Goal: Task Accomplishment & Management: Check status

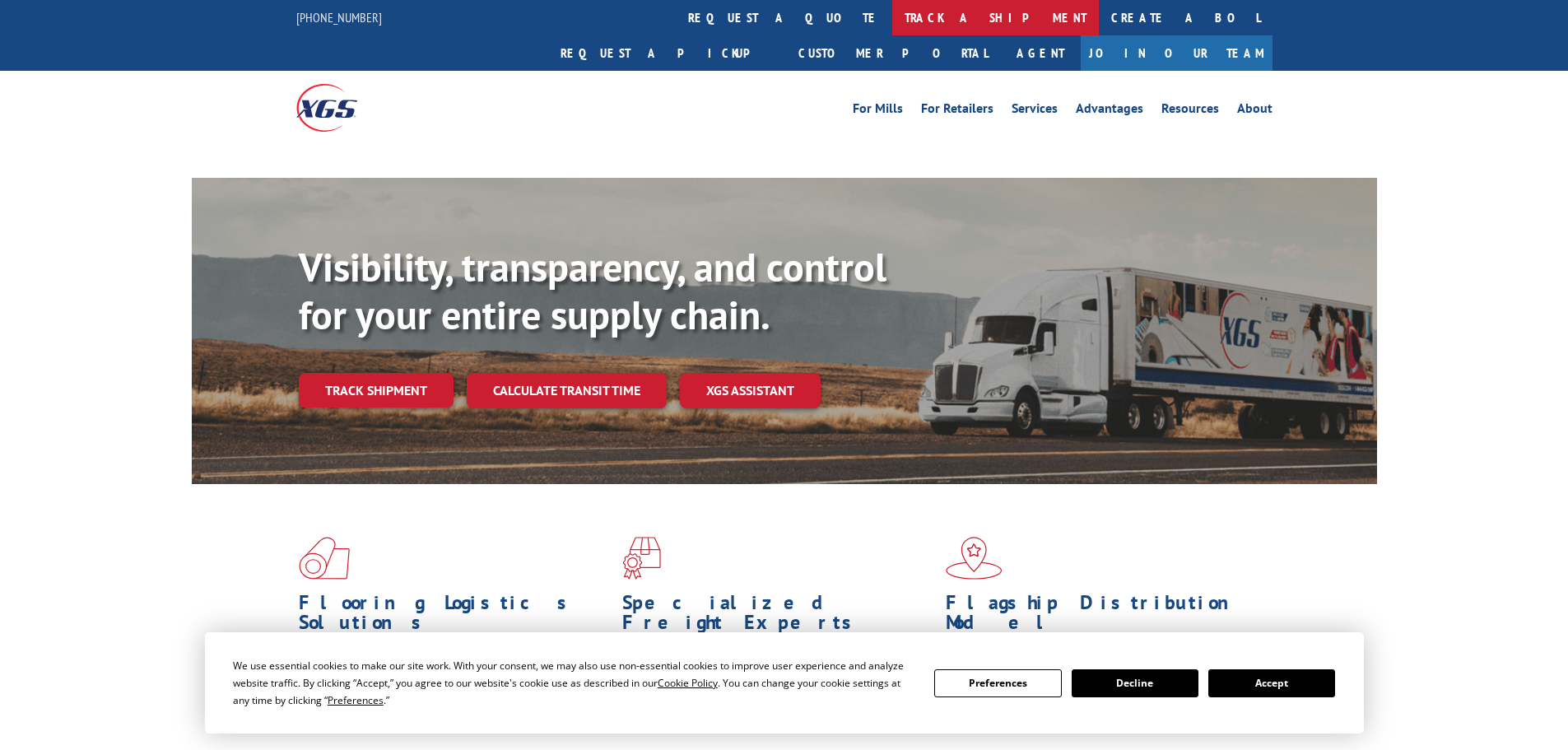
click at [892, 11] on link "track a shipment" at bounding box center [995, 18] width 206 height 35
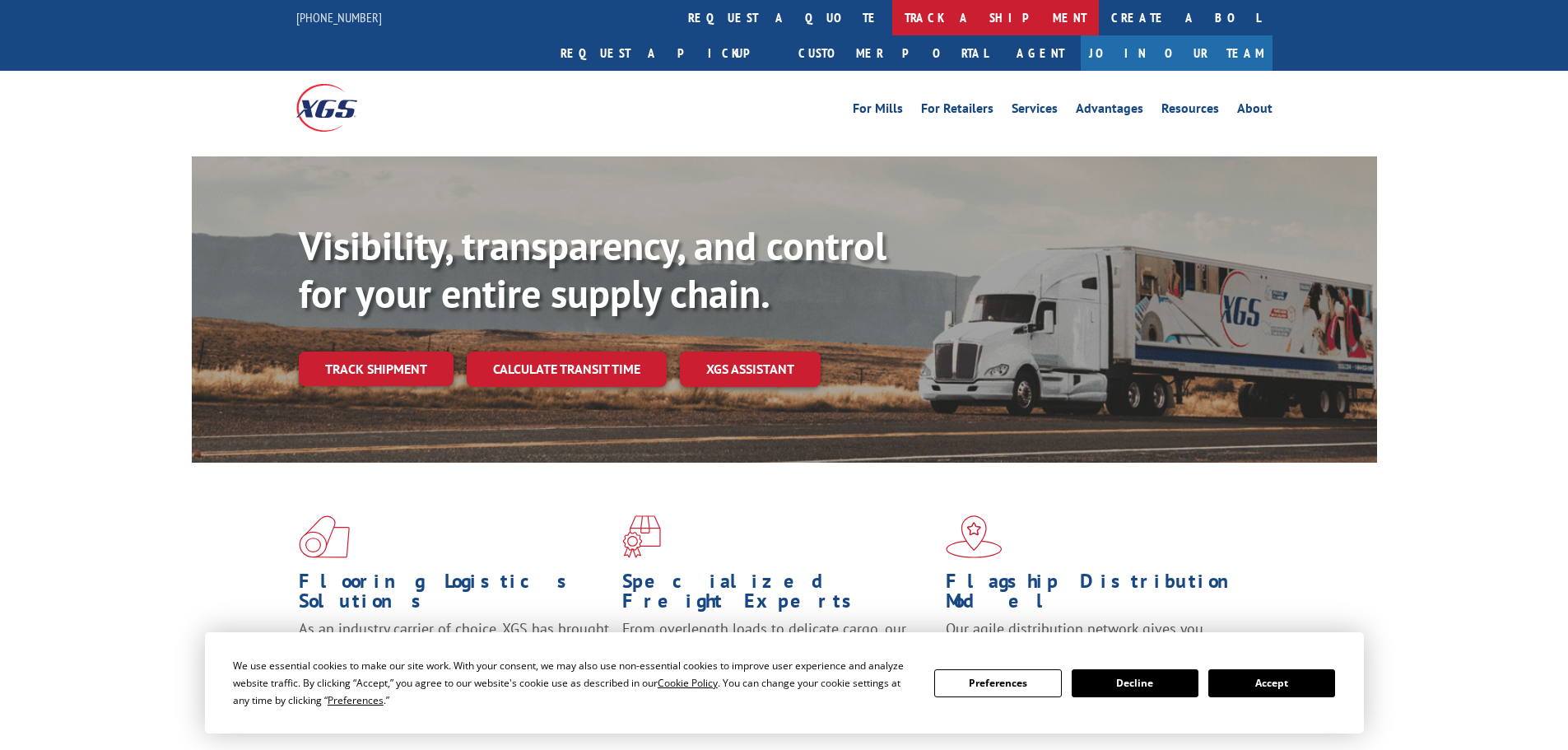
click at [892, 15] on link "track a shipment" at bounding box center [995, 18] width 206 height 35
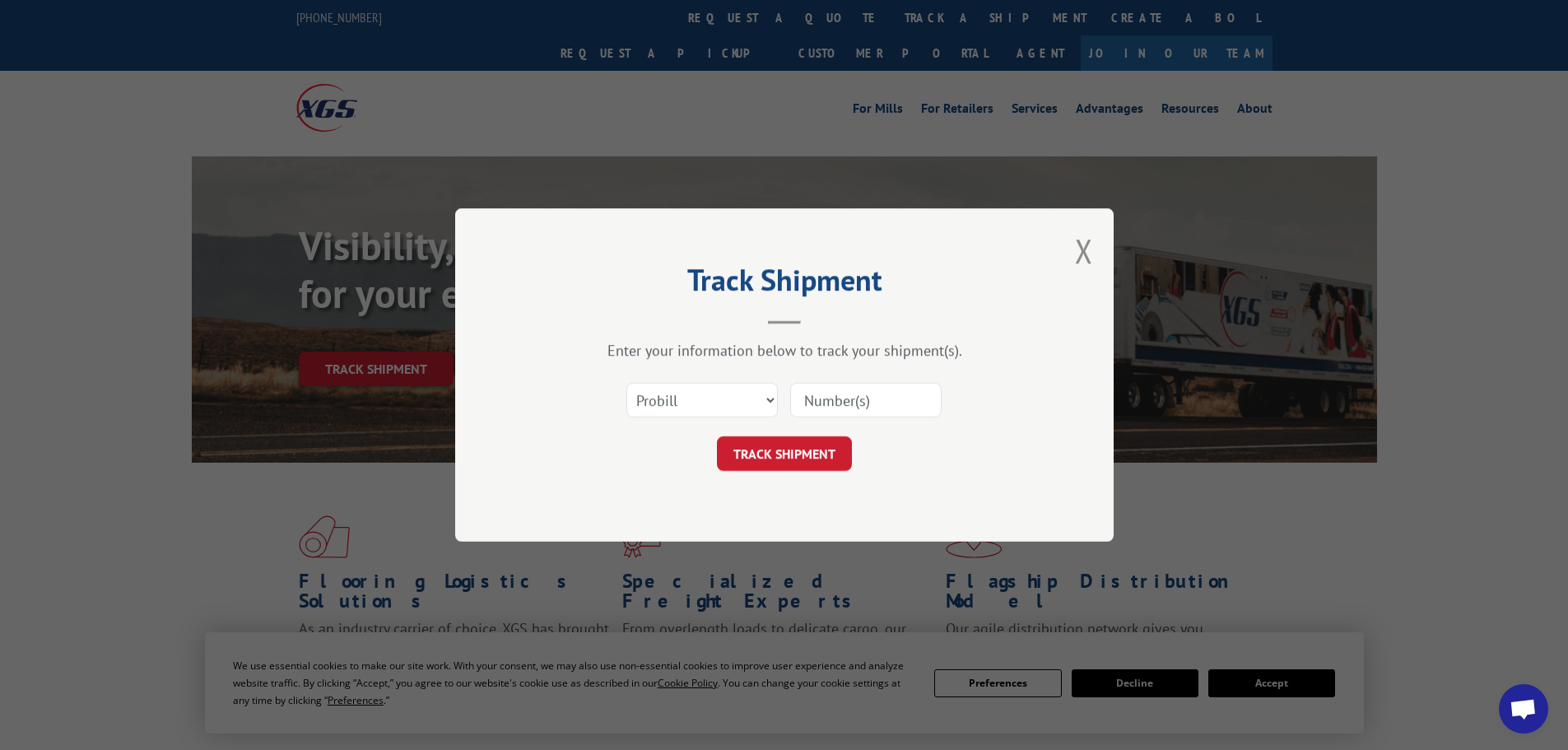
click at [850, 398] on input at bounding box center [865, 399] width 152 height 34
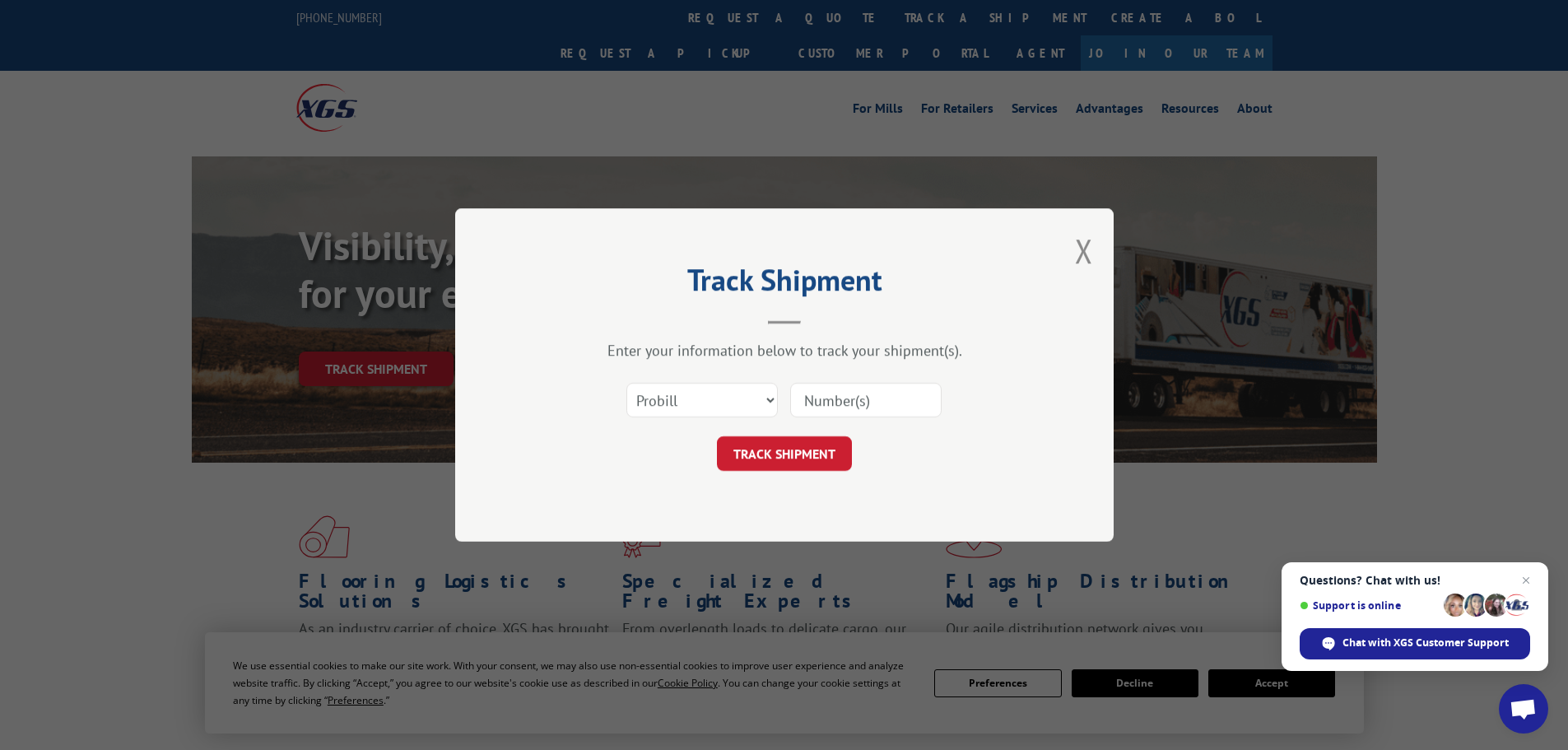
paste input "17479188"
type input "17479188"
click at [791, 454] on button "TRACK SHIPMENT" at bounding box center [784, 453] width 135 height 34
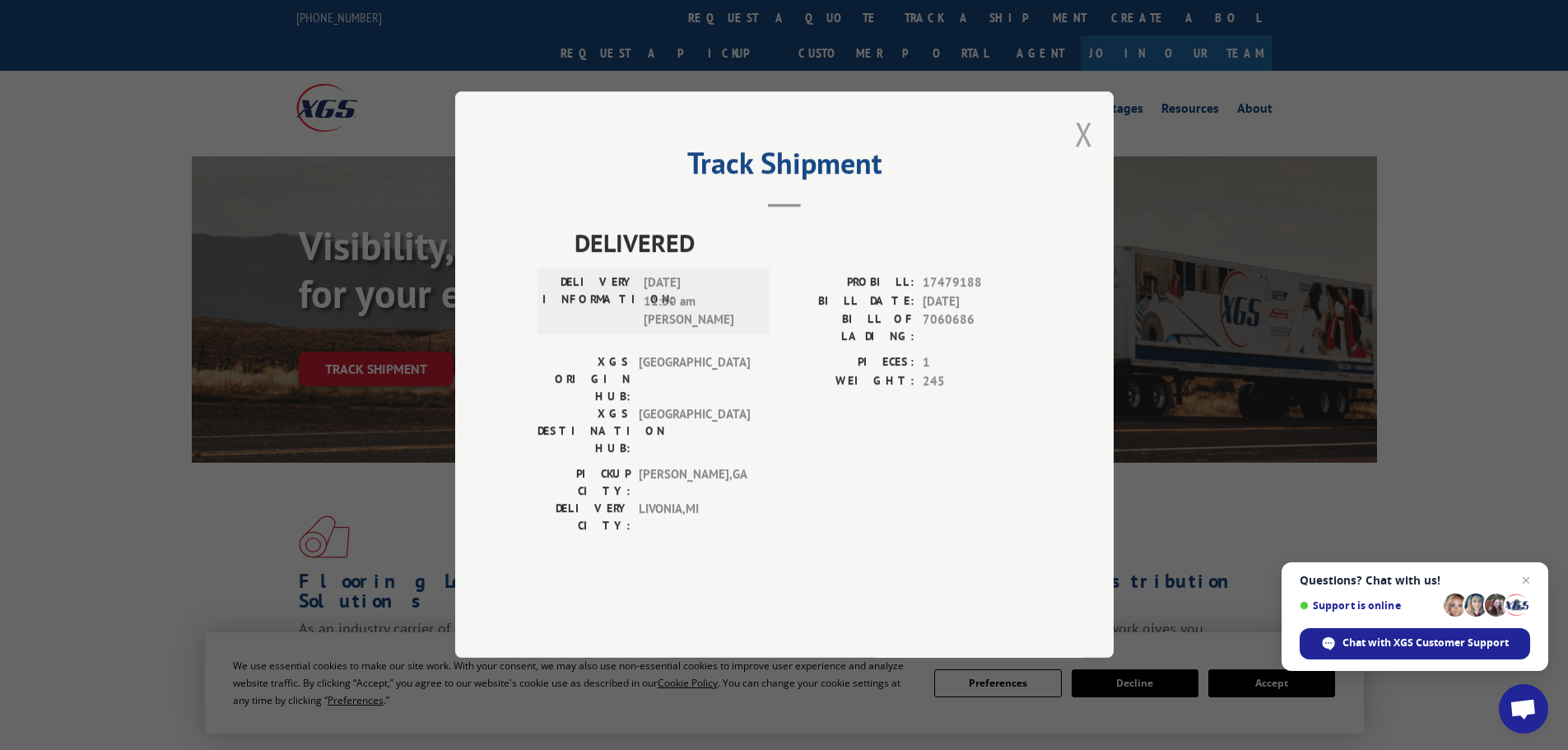
click at [1083, 155] on button "Close modal" at bounding box center [1084, 134] width 18 height 44
